Goal: Task Accomplishment & Management: Manage account settings

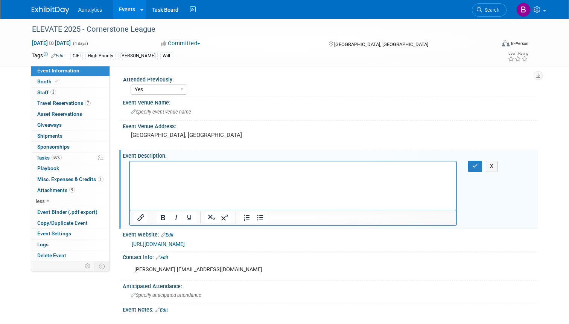
select select "Yes"
select select "Submitted"
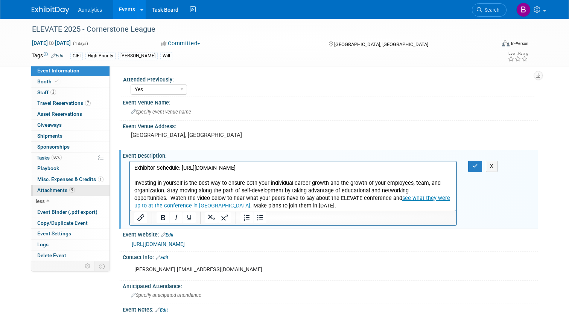
click at [56, 187] on span "Attachments 9" at bounding box center [56, 190] width 38 height 6
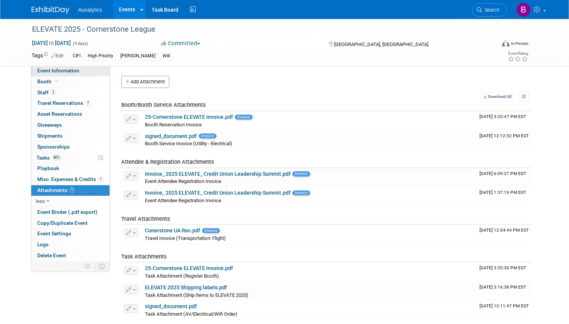
click at [65, 70] on span "Event Information" at bounding box center [58, 70] width 42 height 6
select select "Yes"
select select "Submitted"
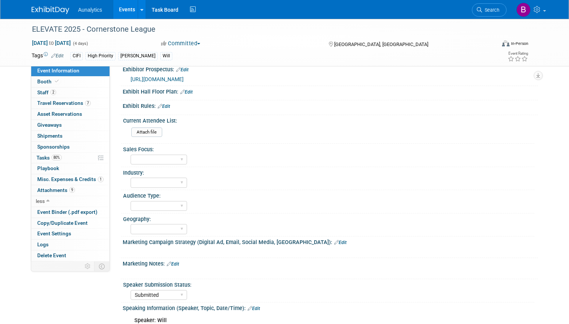
scroll to position [305, 0]
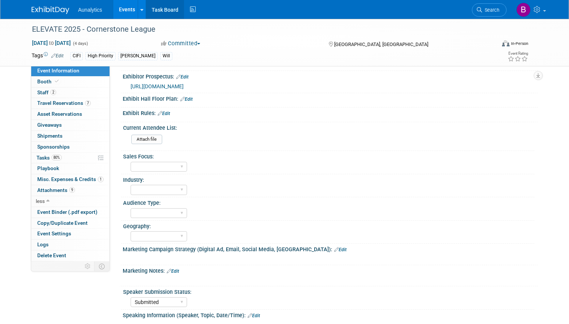
click at [167, 9] on link "Task Board" at bounding box center [165, 9] width 38 height 19
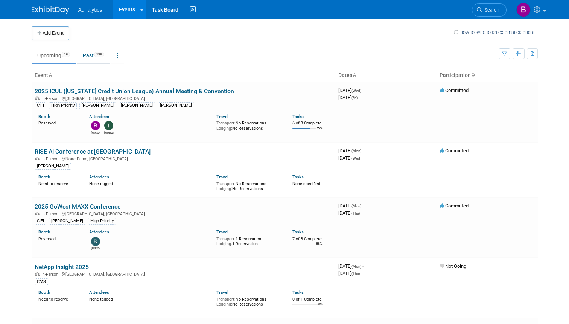
click at [88, 54] on link "Past 198" at bounding box center [93, 55] width 33 height 14
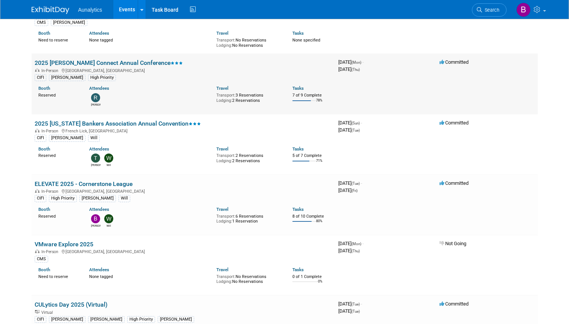
scroll to position [272, 0]
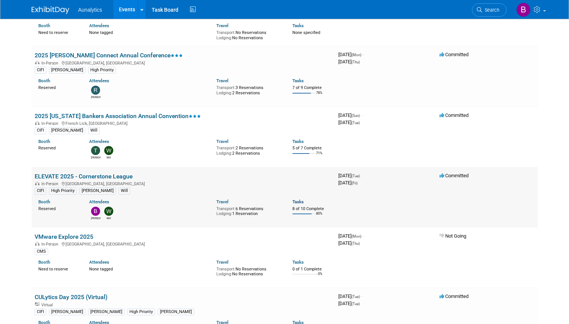
click at [299, 199] on link "Tasks" at bounding box center [298, 201] width 11 height 5
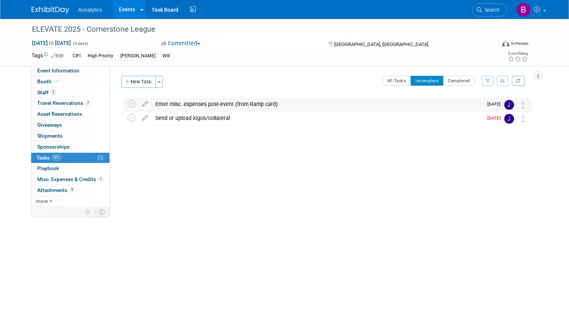
click at [428, 99] on div "Enter misc. expenses post-event (from Ramp card)" at bounding box center [317, 104] width 331 height 13
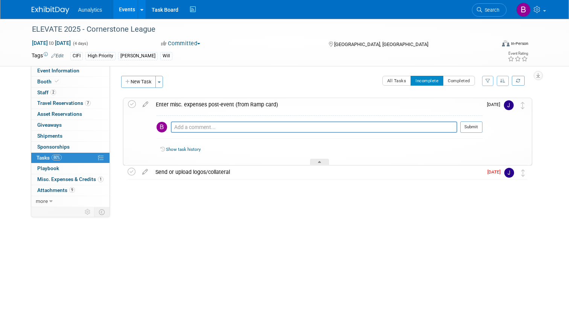
click at [181, 148] on link "Show task history" at bounding box center [183, 149] width 35 height 5
click at [47, 176] on span "Misc. Expenses & Credits 1" at bounding box center [70, 179] width 66 height 6
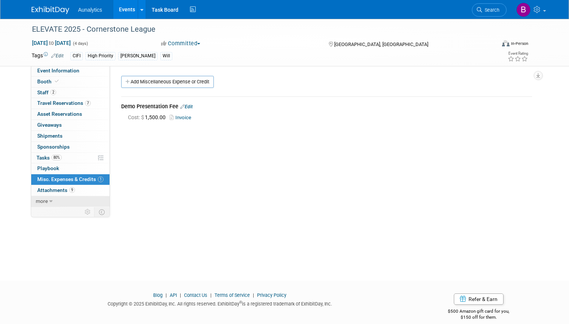
click at [50, 198] on icon at bounding box center [50, 200] width 3 height 5
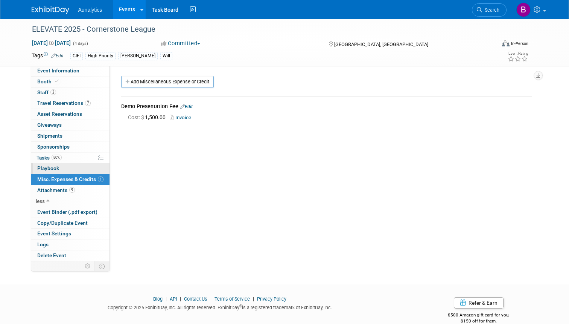
click at [50, 167] on span "Playbook 0" at bounding box center [48, 168] width 22 height 6
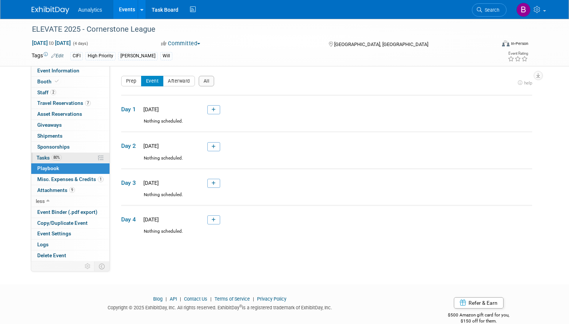
click at [43, 154] on span "Tasks 80%" at bounding box center [49, 157] width 25 height 6
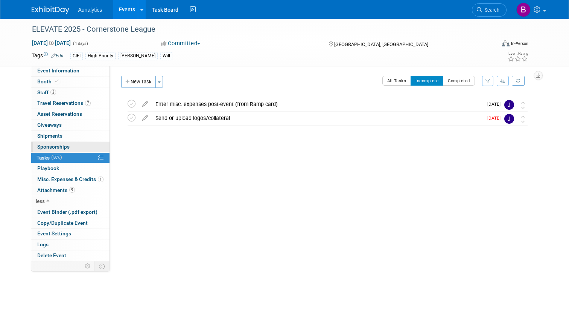
click at [44, 145] on span "Sponsorships 0" at bounding box center [53, 147] width 32 height 6
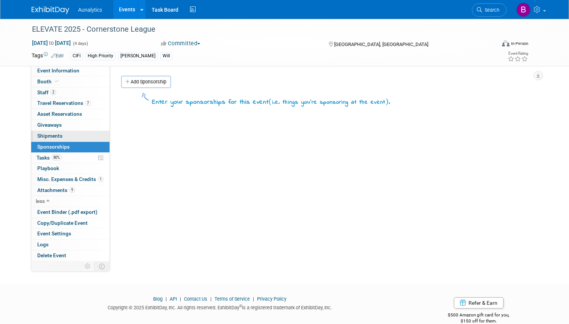
click at [46, 134] on span "Shipments 0" at bounding box center [49, 136] width 25 height 6
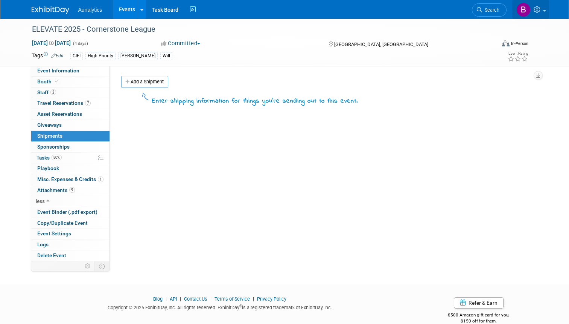
click at [539, 10] on icon at bounding box center [538, 9] width 9 height 7
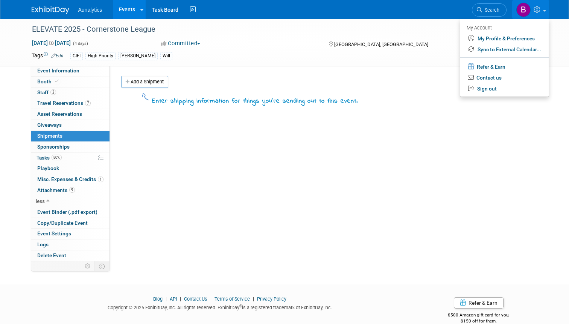
click at [522, 9] on img at bounding box center [524, 10] width 14 height 14
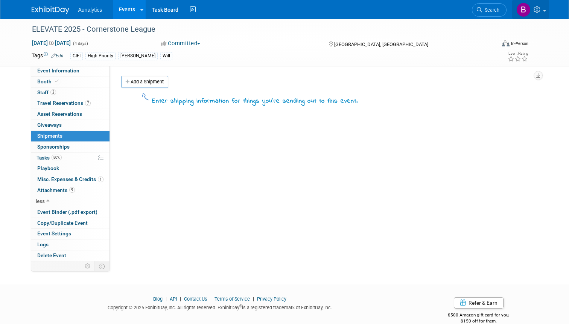
click at [523, 9] on img at bounding box center [524, 10] width 14 height 14
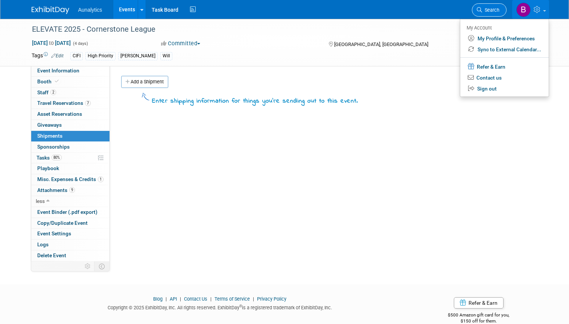
click at [490, 8] on span "Search" at bounding box center [490, 10] width 17 height 6
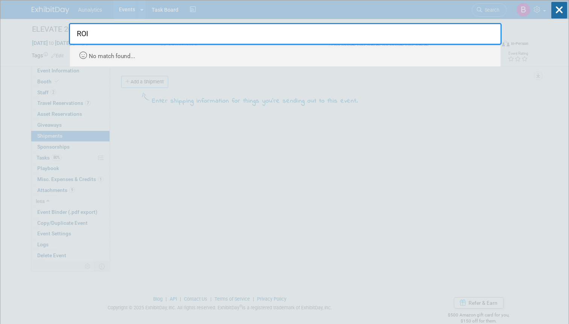
type input "ROI"
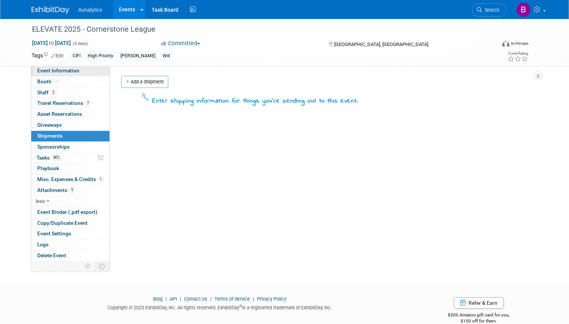
click at [44, 71] on span "Event Information" at bounding box center [58, 70] width 42 height 6
select select "Yes"
select select "Submitted"
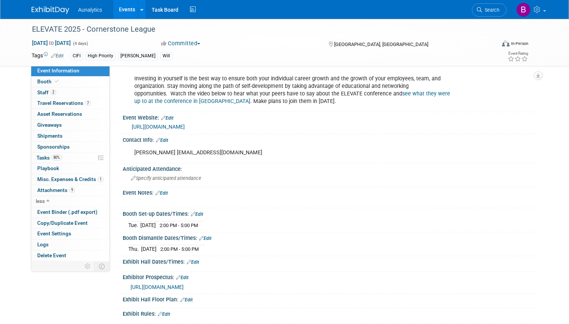
scroll to position [164, 0]
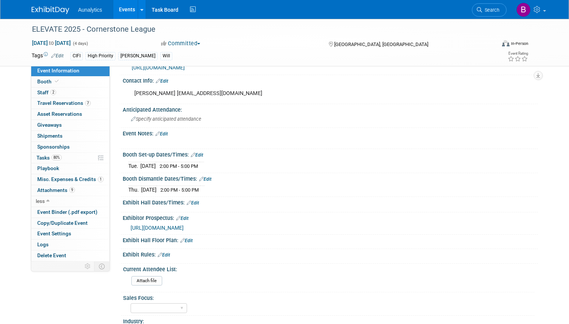
click at [166, 131] on link "Edit" at bounding box center [162, 133] width 12 height 5
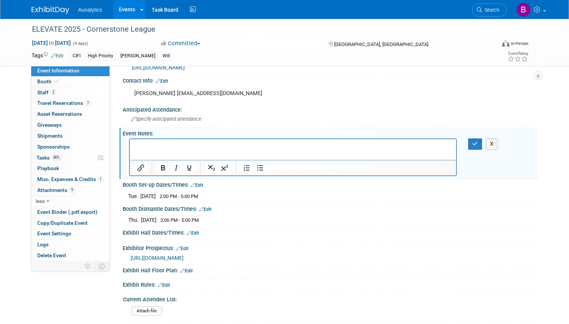
scroll to position [0, 0]
click at [264, 118] on div "Specify anticipated attendance" at bounding box center [330, 119] width 404 height 12
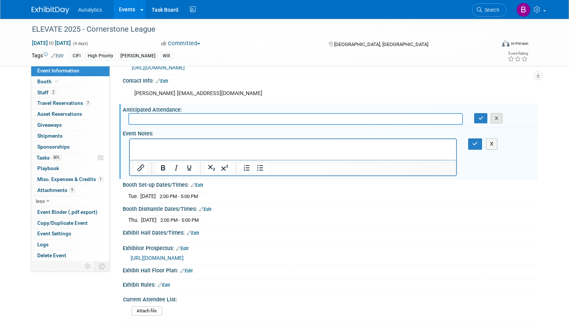
click at [498, 116] on button "X" at bounding box center [497, 118] width 12 height 11
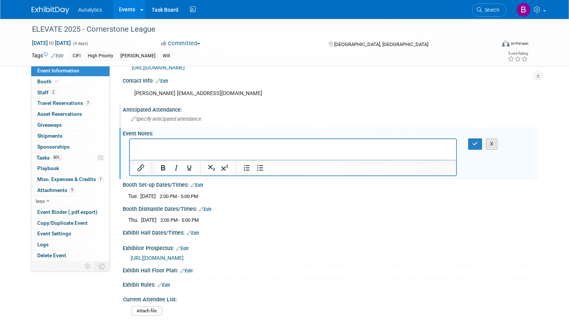
click at [495, 140] on button "X" at bounding box center [492, 143] width 12 height 11
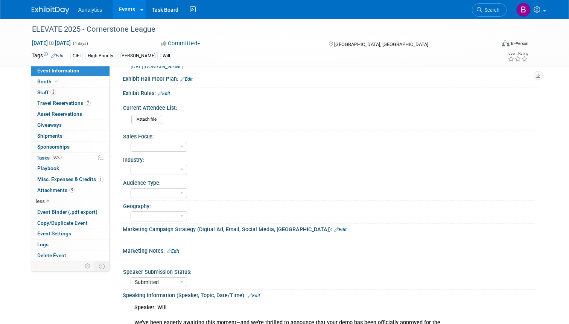
scroll to position [326, 0]
select select "Credit Union"
select select "Financial"
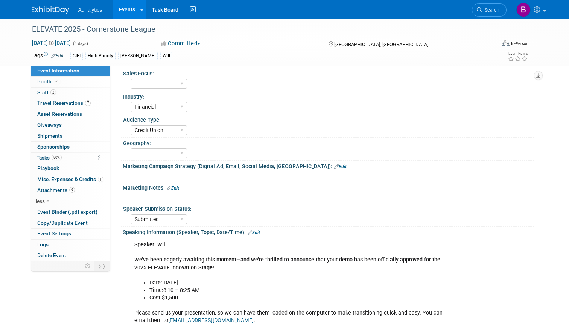
scroll to position [390, 0]
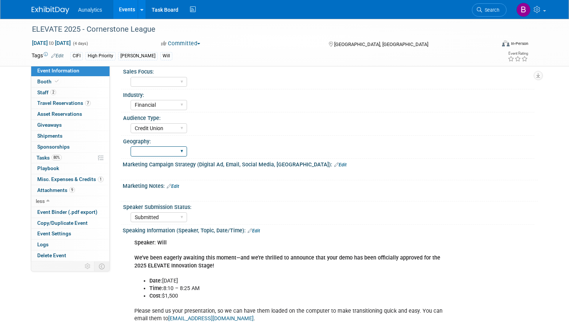
select select "Regional"
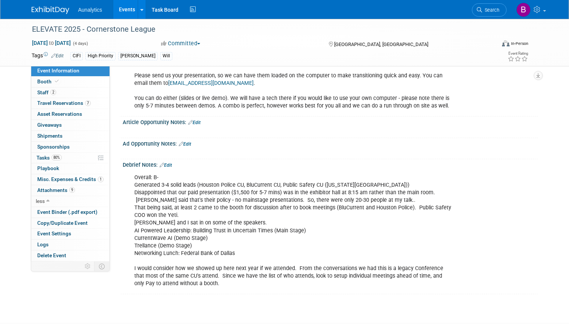
scroll to position [628, 0]
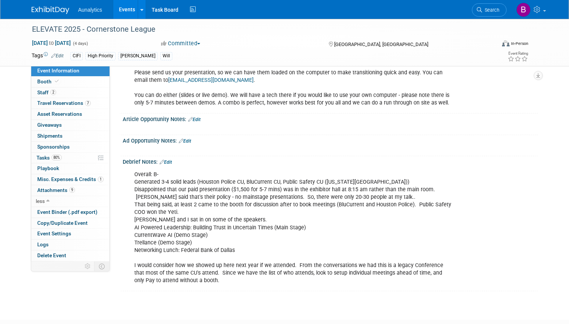
click at [167, 159] on link "Edit" at bounding box center [166, 161] width 12 height 5
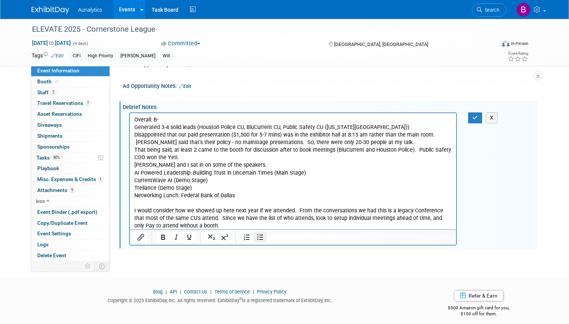
scroll to position [682, 0]
click at [475, 115] on icon "button" at bounding box center [476, 117] width 6 height 5
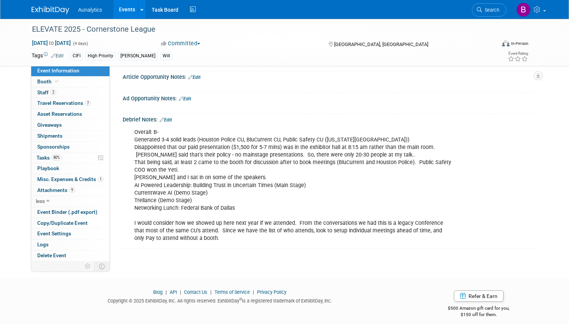
scroll to position [670, 0]
click at [102, 263] on icon at bounding box center [102, 266] width 6 height 6
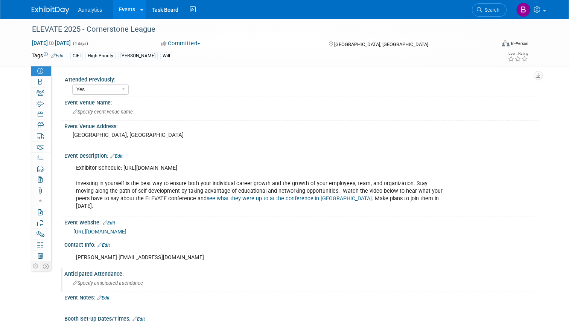
scroll to position [0, 0]
click at [47, 263] on icon at bounding box center [46, 266] width 6 height 6
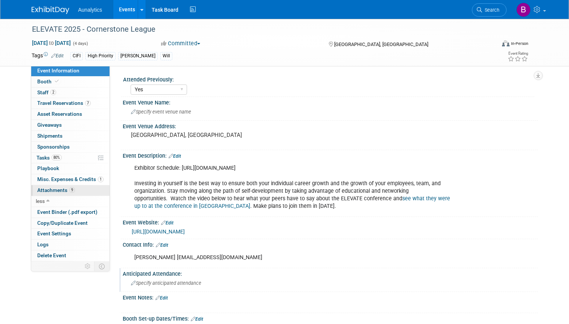
click at [47, 187] on span "Attachments 9" at bounding box center [56, 190] width 38 height 6
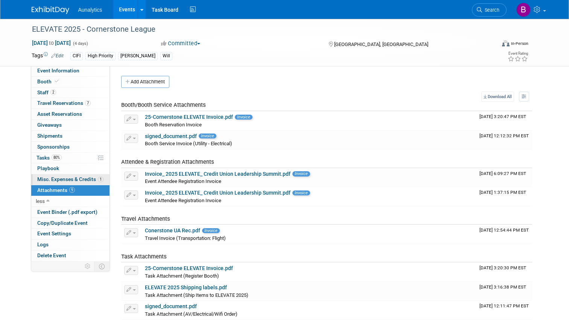
click at [63, 176] on span "Misc. Expenses & Credits 1" at bounding box center [70, 179] width 66 height 6
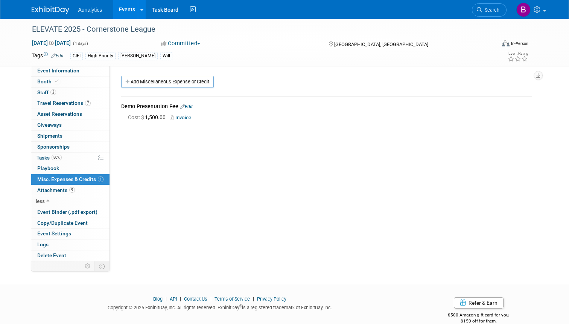
click at [191, 106] on link "Edit" at bounding box center [186, 106] width 12 height 5
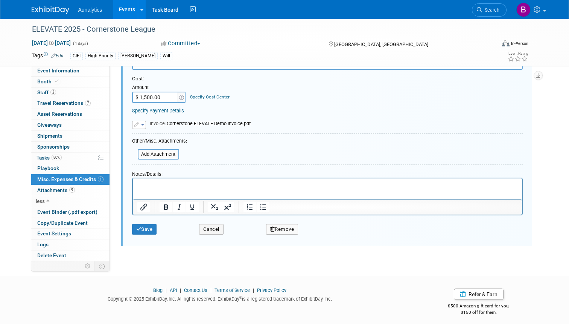
scroll to position [85, 0]
click at [209, 226] on button "Cancel" at bounding box center [211, 229] width 24 height 11
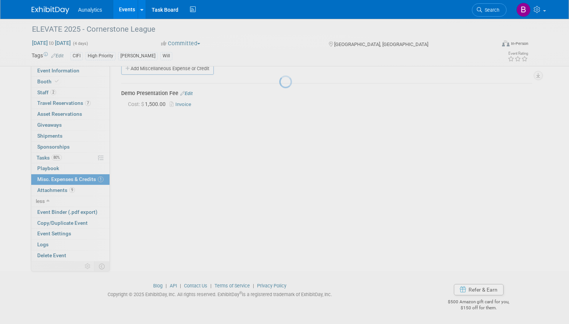
scroll to position [13, 0]
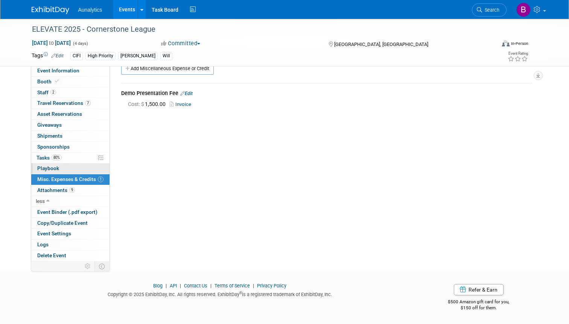
click at [52, 165] on span "Playbook 0" at bounding box center [48, 168] width 22 height 6
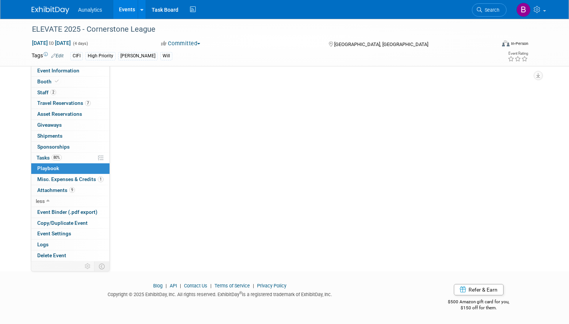
scroll to position [0, 0]
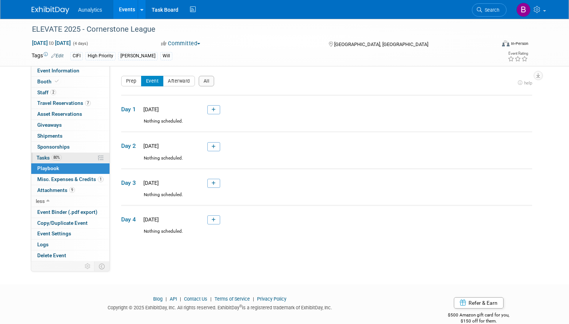
click at [42, 155] on span "Tasks 80%" at bounding box center [49, 157] width 25 height 6
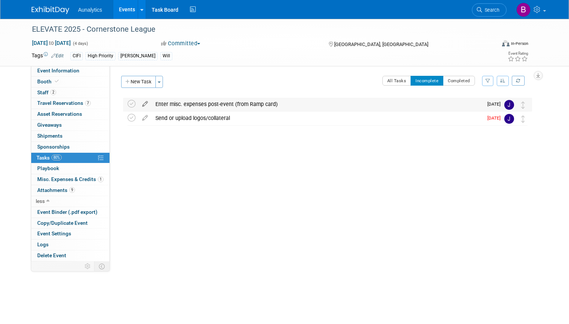
click at [143, 103] on icon at bounding box center [145, 102] width 13 height 9
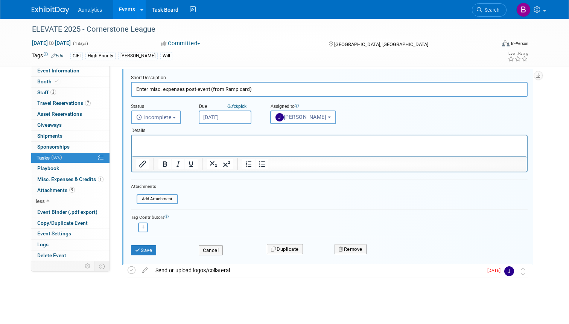
scroll to position [28, 0]
click at [215, 249] on button "Cancel" at bounding box center [211, 250] width 24 height 11
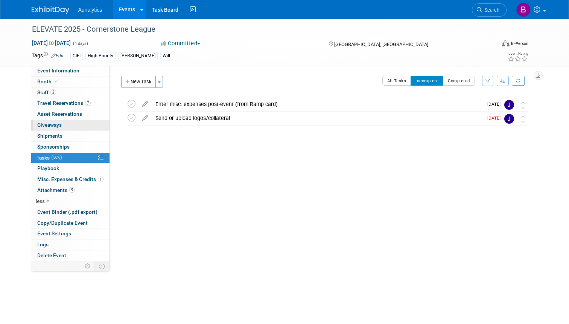
scroll to position [0, 0]
click at [54, 9] on img at bounding box center [51, 10] width 38 height 8
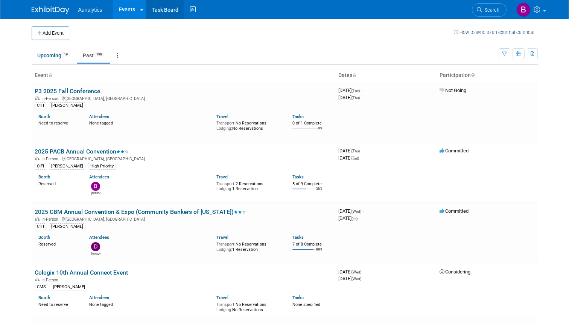
click at [169, 8] on link "Task Board" at bounding box center [165, 9] width 38 height 19
click at [545, 9] on link at bounding box center [531, 9] width 37 height 19
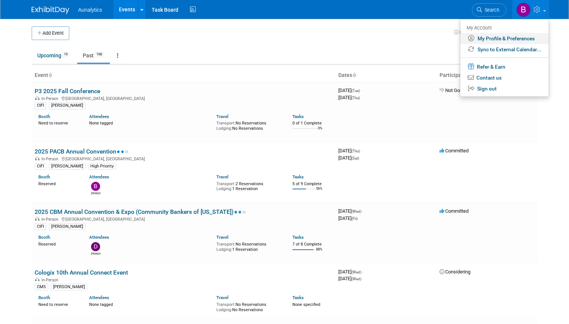
click at [499, 36] on link "My Profile & Preferences" at bounding box center [505, 38] width 89 height 11
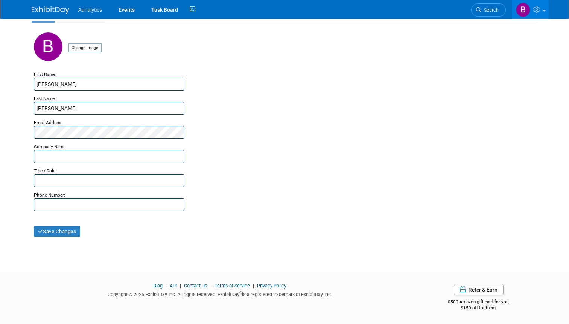
scroll to position [41, 0]
click at [49, 9] on img at bounding box center [51, 10] width 38 height 8
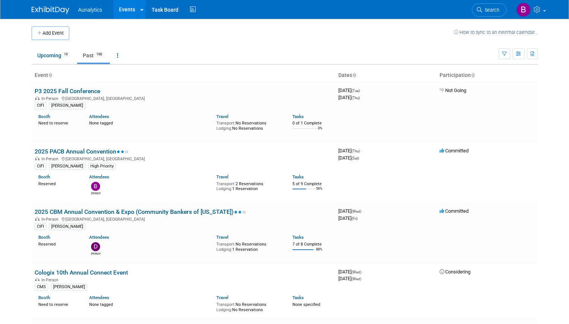
click at [43, 9] on img at bounding box center [51, 10] width 38 height 8
click at [119, 54] on icon at bounding box center [118, 55] width 2 height 5
click at [129, 70] on link "All Events 217 Past and Upcoming" at bounding box center [141, 72] width 60 height 17
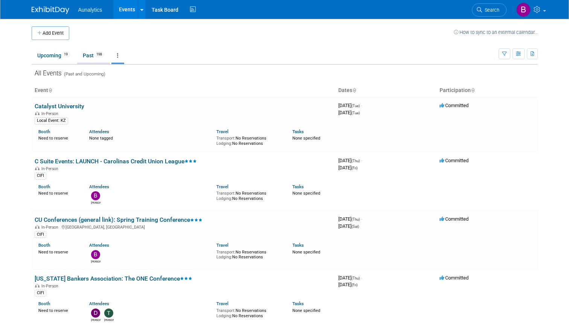
click at [89, 54] on link "Past 198" at bounding box center [93, 55] width 33 height 14
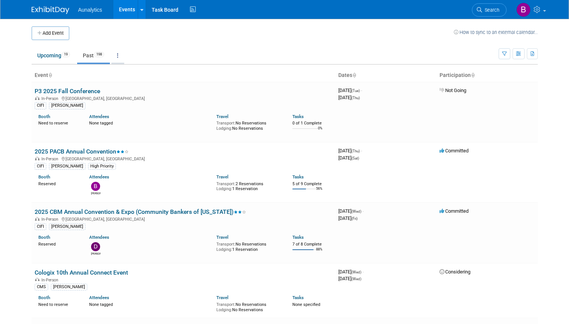
click at [119, 54] on link at bounding box center [117, 55] width 13 height 14
click at [129, 34] on td at bounding box center [261, 33] width 385 height 14
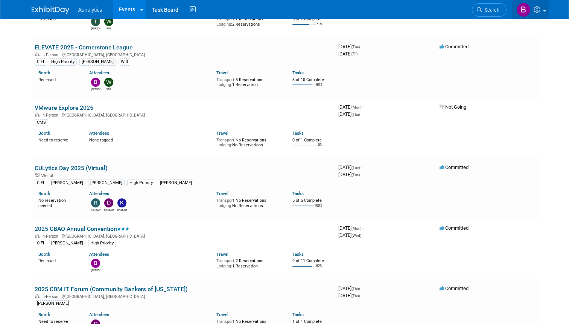
scroll to position [400, 0]
click at [543, 10] on span at bounding box center [544, 11] width 3 height 2
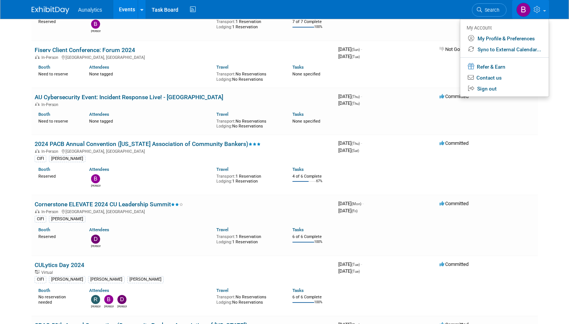
scroll to position [2510, 0]
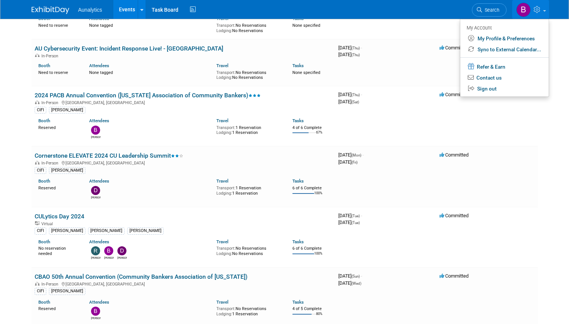
click at [44, 9] on img at bounding box center [51, 10] width 38 height 8
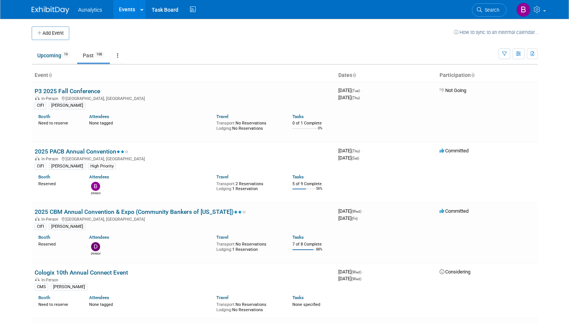
click at [44, 9] on img at bounding box center [51, 10] width 38 height 8
click at [91, 11] on span "Aunalytics" at bounding box center [90, 10] width 24 height 6
click at [128, 9] on link "Events" at bounding box center [126, 9] width 27 height 19
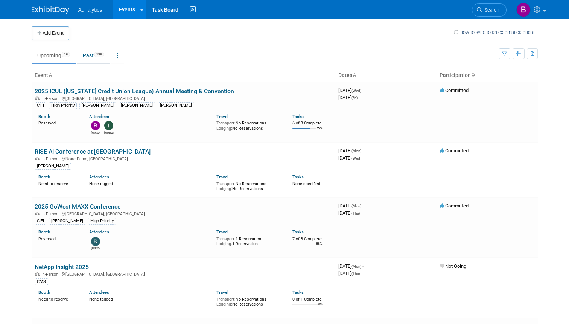
click at [89, 55] on link "Past 198" at bounding box center [93, 55] width 33 height 14
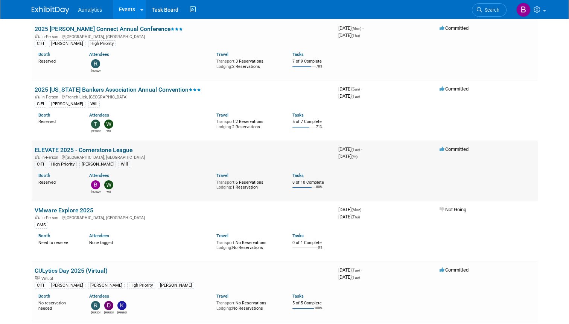
scroll to position [300, 0]
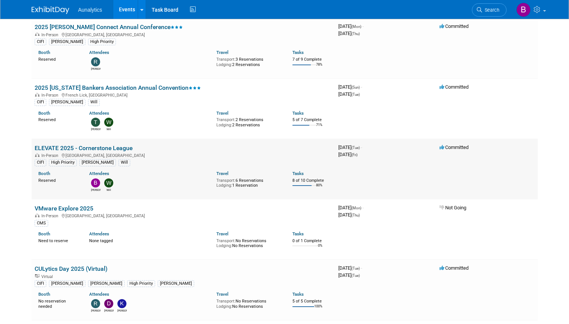
click at [88, 144] on link "ELEVATE 2025 - Cornerstone League" at bounding box center [84, 147] width 98 height 7
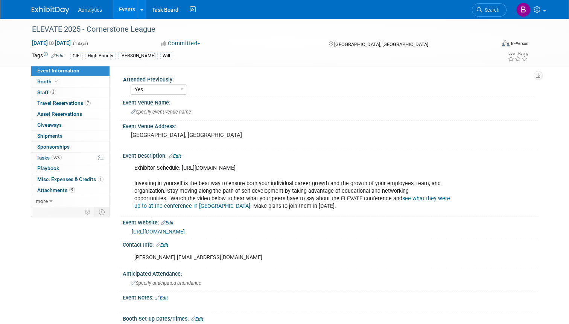
select select "Yes"
select select "Financial"
select select "Credit Union"
select select "Regional"
select select "Submitted"
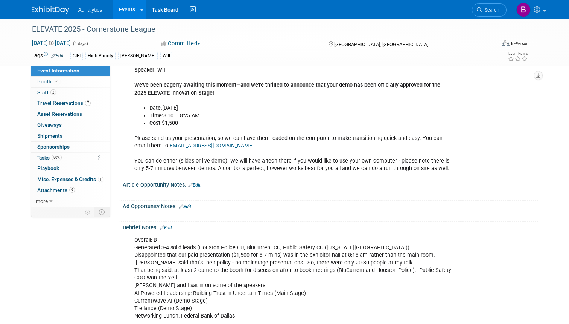
scroll to position [647, 0]
